Goal: Task Accomplishment & Management: Use online tool/utility

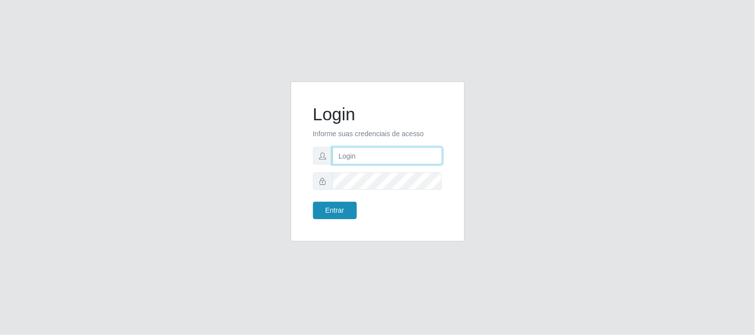
type input "elvis@casatudo"
click at [332, 212] on button "Entrar" at bounding box center [335, 210] width 44 height 17
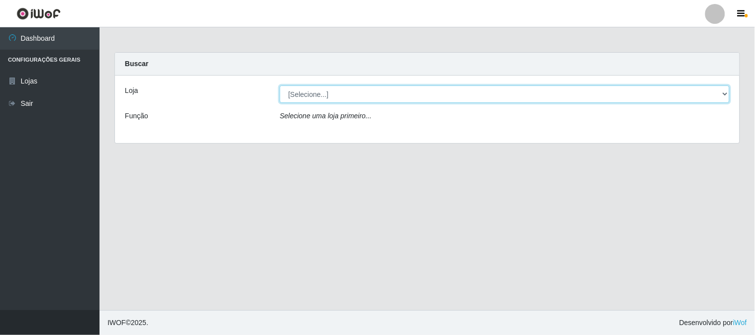
click at [724, 92] on select "[Selecione...] Casatudo BR" at bounding box center [505, 94] width 450 height 17
select select "197"
click at [280, 86] on select "[Selecione...] Casatudo BR" at bounding box center [505, 94] width 450 height 17
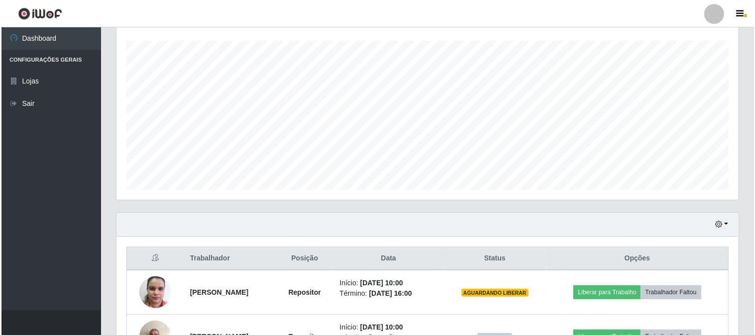
scroll to position [221, 0]
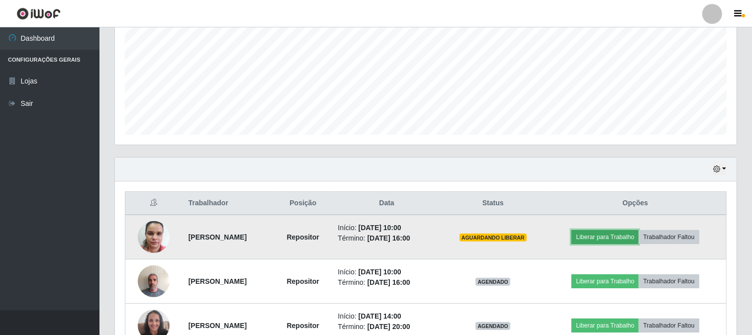
click at [604, 237] on button "Liberar para Trabalho" at bounding box center [604, 237] width 67 height 14
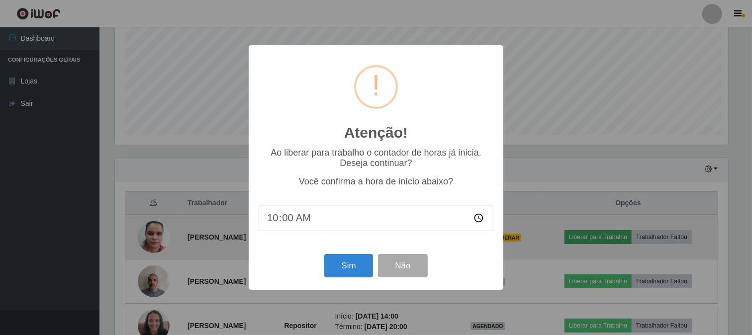
scroll to position [206, 615]
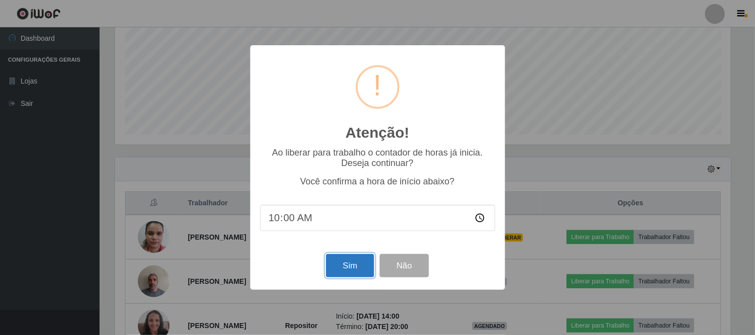
click at [354, 265] on button "Sim" at bounding box center [350, 265] width 48 height 23
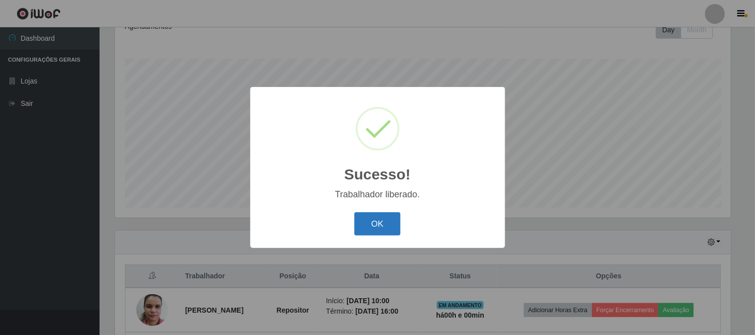
click at [389, 225] on button "OK" at bounding box center [377, 223] width 46 height 23
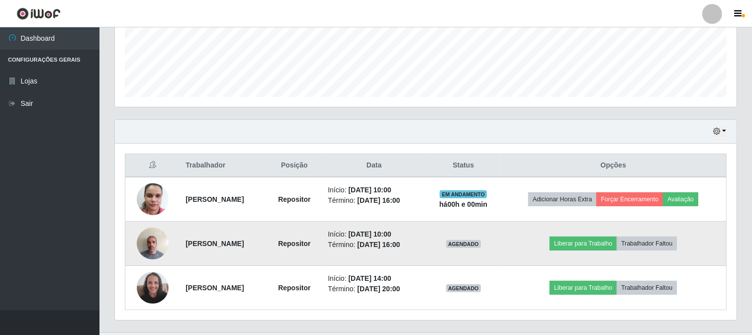
scroll to position [281, 0]
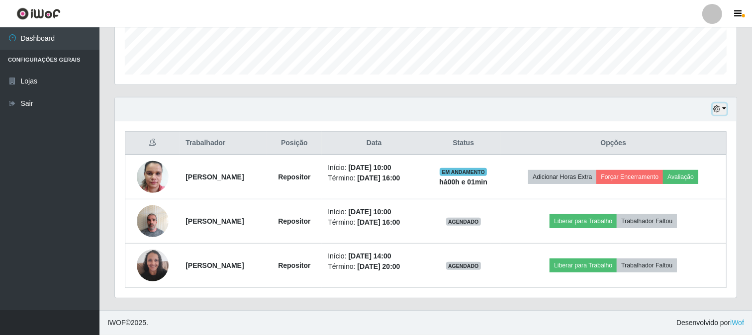
click at [724, 107] on button "button" at bounding box center [720, 108] width 14 height 11
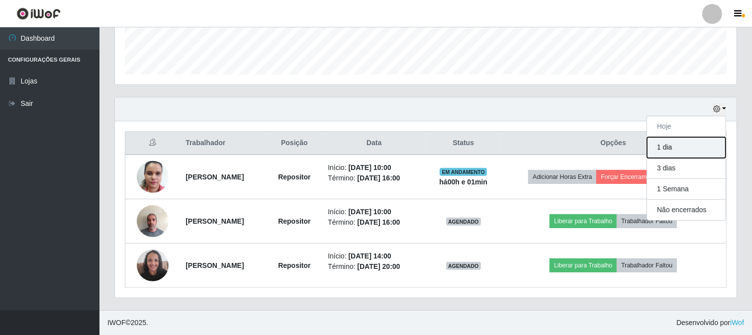
click at [683, 146] on button "1 dia" at bounding box center [686, 147] width 79 height 21
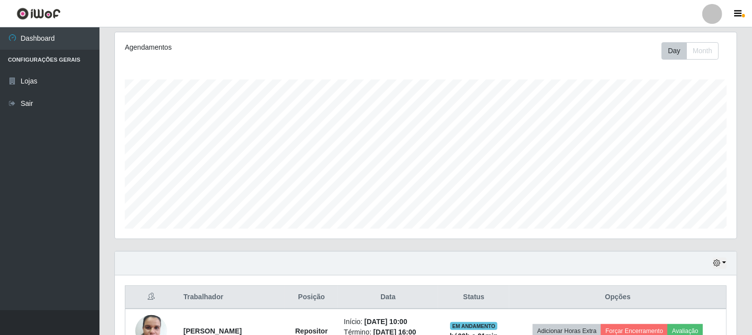
scroll to position [72, 0]
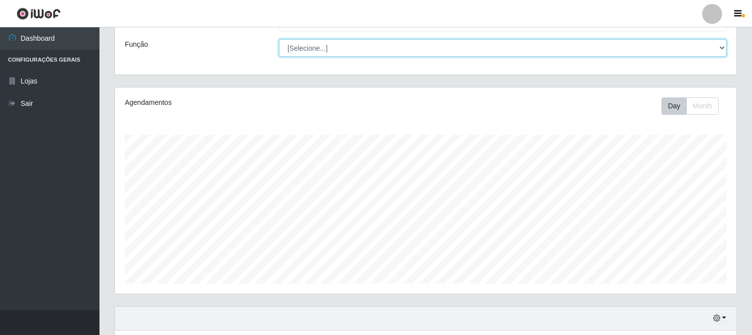
click at [722, 48] on select "[Selecione...] Auxiliar de Estoque Auxiliar de Estoque + Auxiliar de Estoque ++…" at bounding box center [503, 47] width 448 height 17
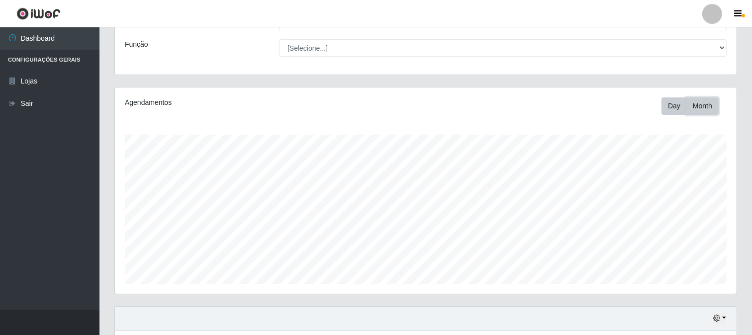
click at [696, 107] on button "Month" at bounding box center [702, 105] width 32 height 17
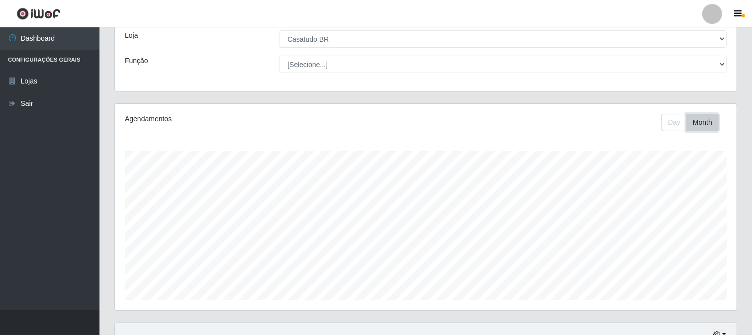
scroll to position [0, 0]
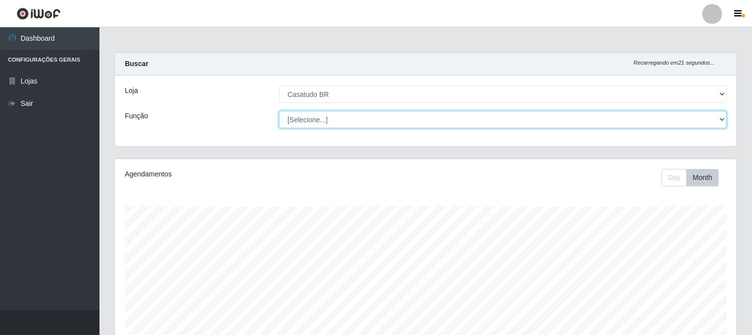
click at [723, 120] on select "[Selecione...] Auxiliar de Estoque Auxiliar de Estoque + Auxiliar de Estoque ++…" at bounding box center [503, 119] width 448 height 17
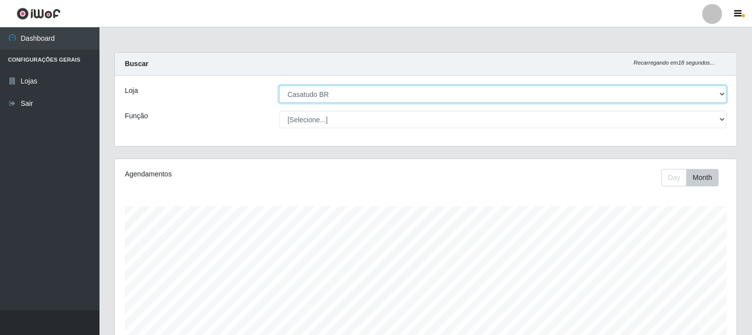
click at [722, 91] on select "[Selecione...] Casatudo BR" at bounding box center [503, 94] width 448 height 17
click at [279, 86] on select "[Selecione...] Casatudo BR" at bounding box center [503, 94] width 448 height 17
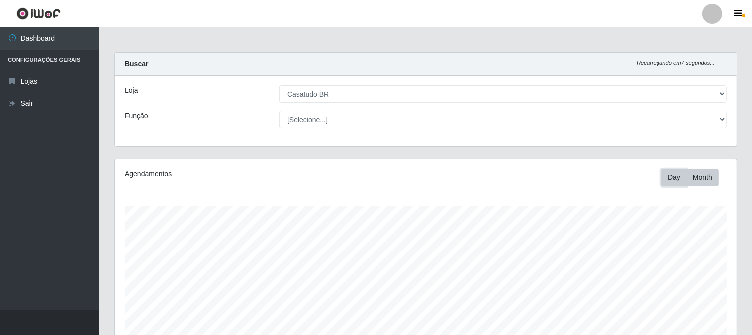
click at [675, 180] on button "Day" at bounding box center [674, 177] width 25 height 17
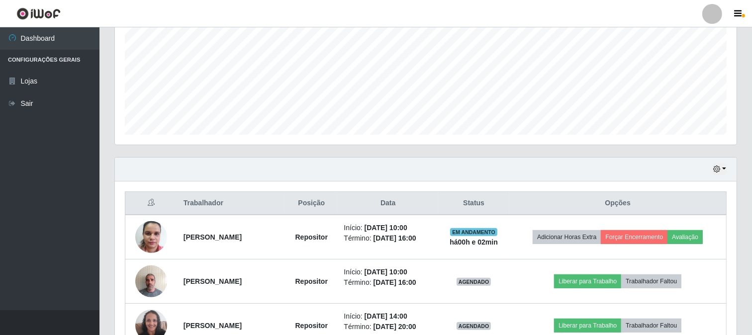
scroll to position [276, 0]
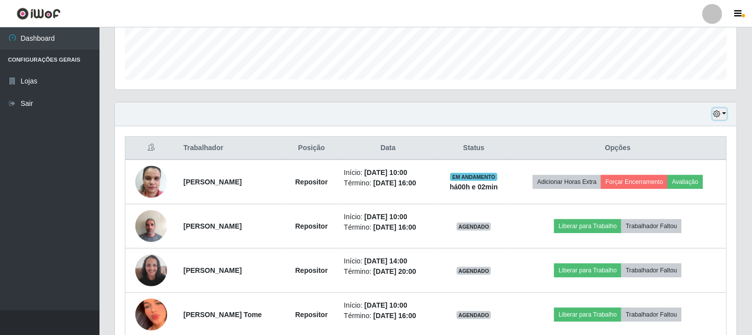
click at [722, 116] on button "button" at bounding box center [720, 113] width 14 height 11
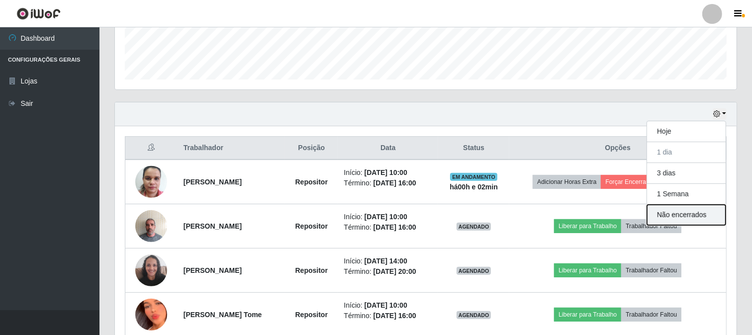
click at [689, 213] on button "Não encerrados" at bounding box center [686, 215] width 79 height 20
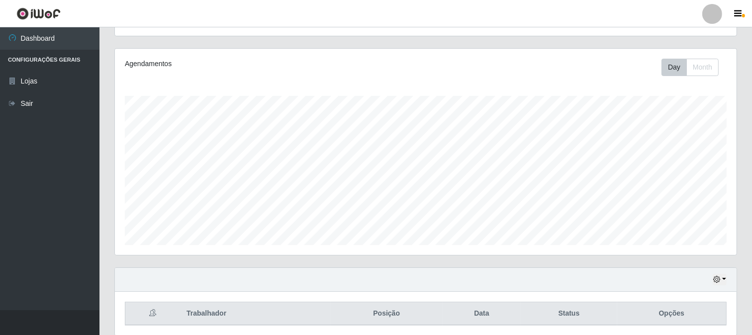
scroll to position [148, 0]
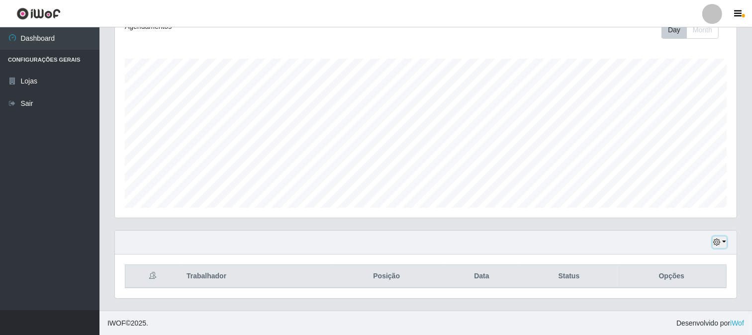
click at [723, 243] on button "button" at bounding box center [720, 242] width 14 height 11
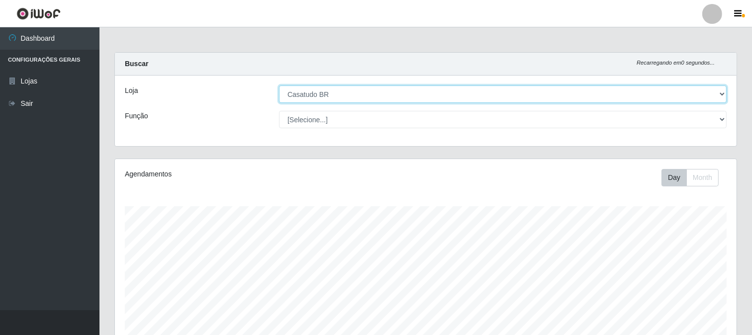
click at [717, 92] on select "[Selecione...] Casatudo BR" at bounding box center [503, 94] width 448 height 17
click at [279, 86] on select "[Selecione...] Casatudo BR" at bounding box center [503, 94] width 448 height 17
click at [719, 92] on select "[Selecione...] Casatudo BR" at bounding box center [503, 94] width 448 height 17
click at [279, 86] on select "[Selecione...] Casatudo BR" at bounding box center [503, 94] width 448 height 17
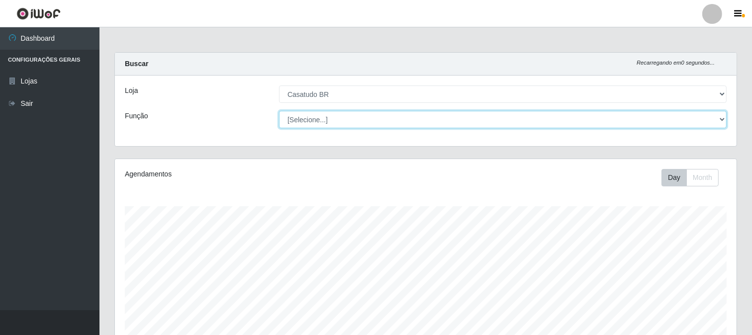
click at [720, 115] on select "[Selecione...] Auxiliar de Estoque Auxiliar de Estoque + Auxiliar de Estoque ++…" at bounding box center [503, 119] width 448 height 17
select select "24"
click at [279, 111] on select "[Selecione...] Auxiliar de Estoque Auxiliar de Estoque + Auxiliar de Estoque ++…" at bounding box center [503, 119] width 448 height 17
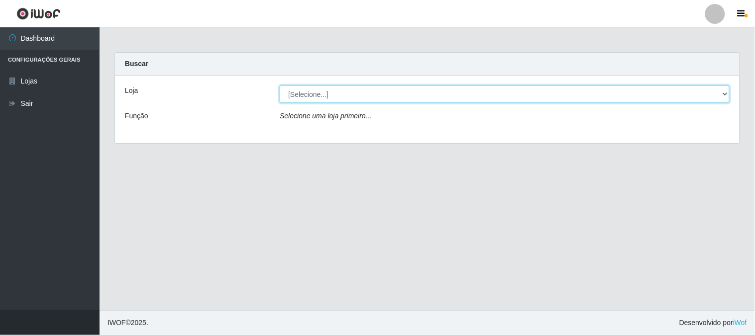
click at [722, 91] on select "[Selecione...] Casatudo BR" at bounding box center [505, 94] width 450 height 17
select select "197"
click at [280, 86] on select "[Selecione...] Casatudo BR" at bounding box center [505, 94] width 450 height 17
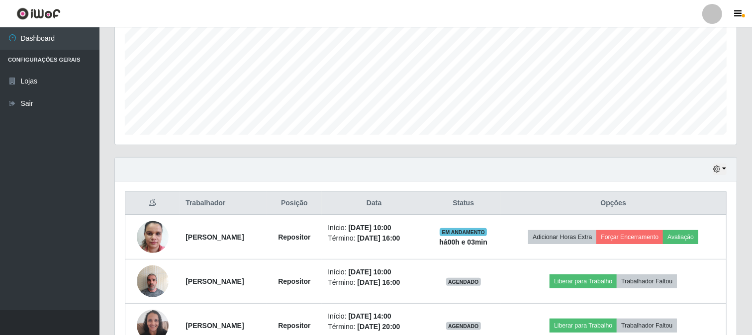
scroll to position [281, 0]
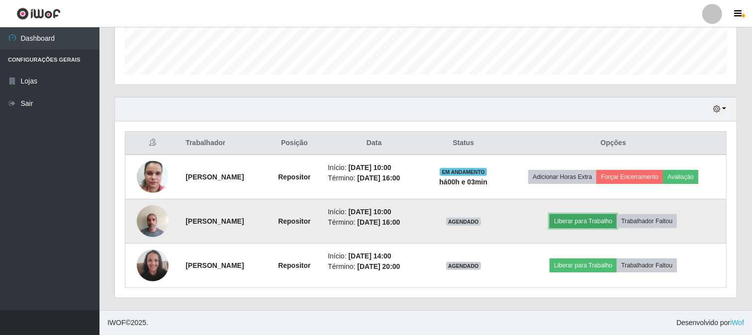
click at [591, 221] on button "Liberar para Trabalho" at bounding box center [583, 221] width 67 height 14
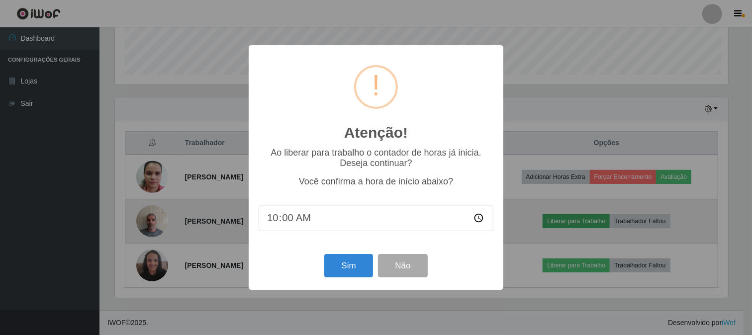
scroll to position [206, 615]
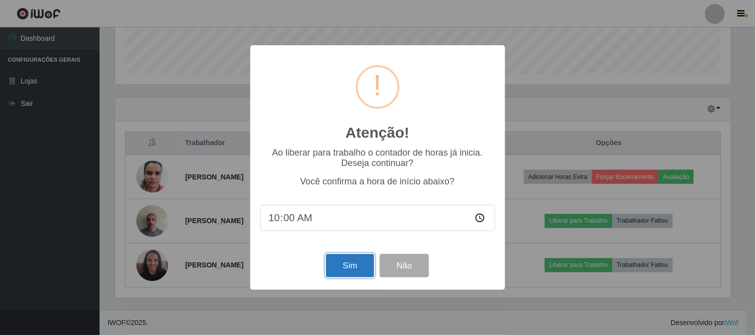
click at [349, 265] on button "Sim" at bounding box center [350, 265] width 48 height 23
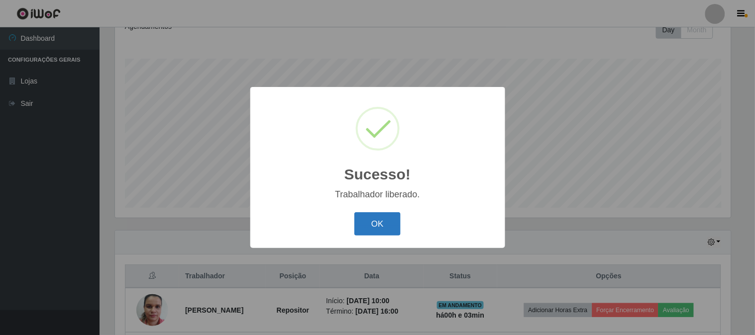
click at [380, 227] on button "OK" at bounding box center [377, 223] width 46 height 23
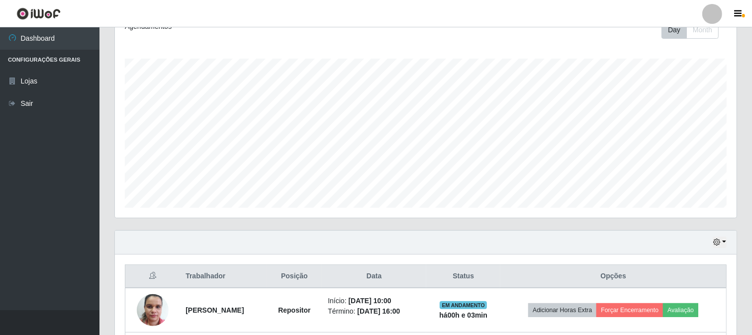
scroll to position [281, 0]
